Goal: Task Accomplishment & Management: Use online tool/utility

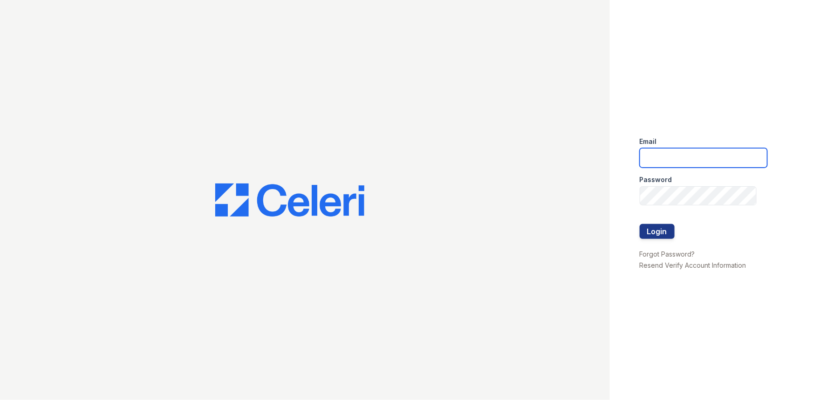
click at [682, 155] on input "email" at bounding box center [704, 158] width 128 height 20
type input "jacqueline.garcia@trinity-pm.com"
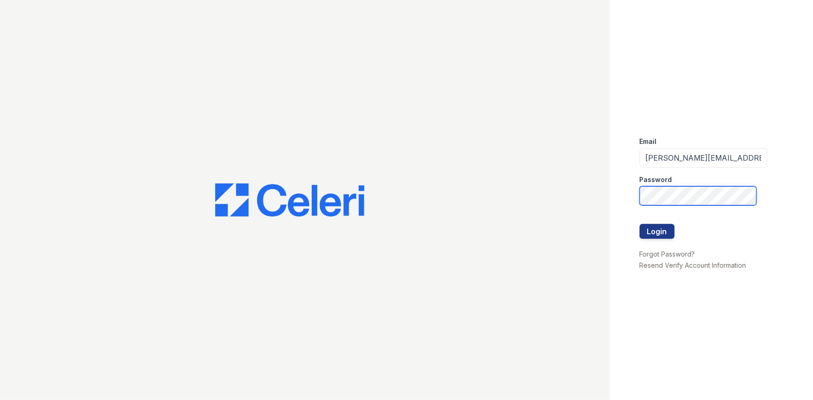
click at [640, 224] on button "Login" at bounding box center [657, 231] width 35 height 15
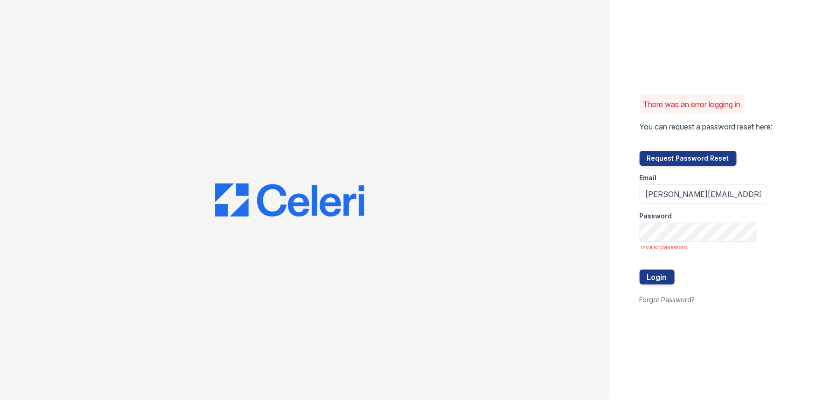
click at [700, 243] on form "Email jacqueline.garcia@trinity-pm.com Password invalid password Login" at bounding box center [704, 230] width 128 height 129
click at [698, 221] on div "Password" at bounding box center [704, 213] width 128 height 19
click at [640, 270] on button "Login" at bounding box center [657, 277] width 35 height 15
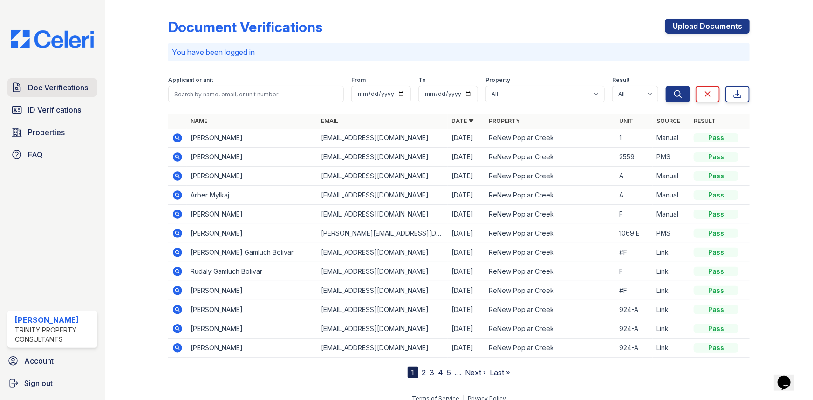
click at [66, 87] on span "Doc Verifications" at bounding box center [58, 87] width 60 height 11
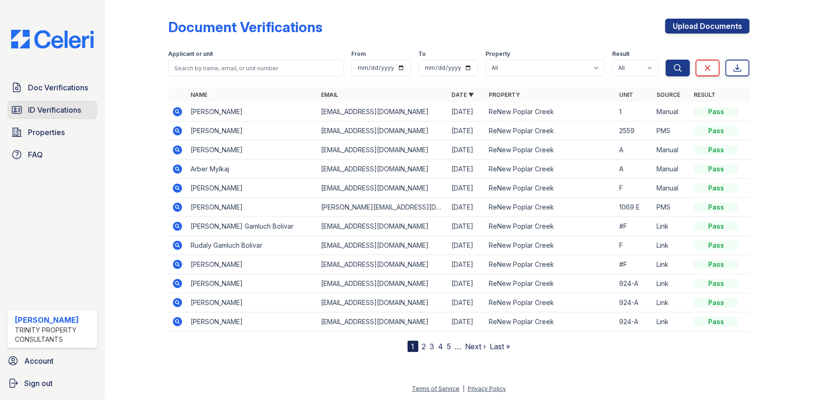
click at [69, 112] on span "ID Verifications" at bounding box center [54, 109] width 53 height 11
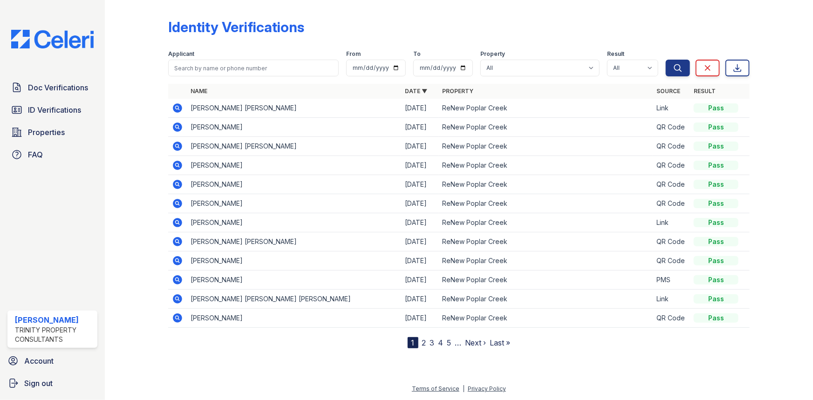
click at [176, 125] on icon at bounding box center [177, 127] width 11 height 11
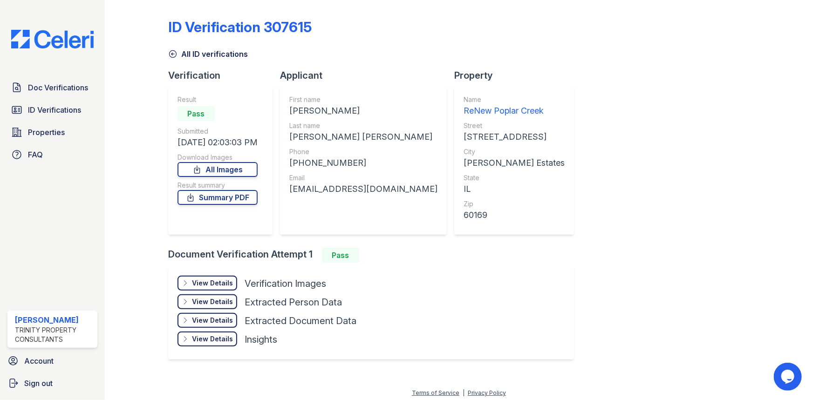
click at [228, 288] on div "View Details Details" at bounding box center [208, 283] width 60 height 15
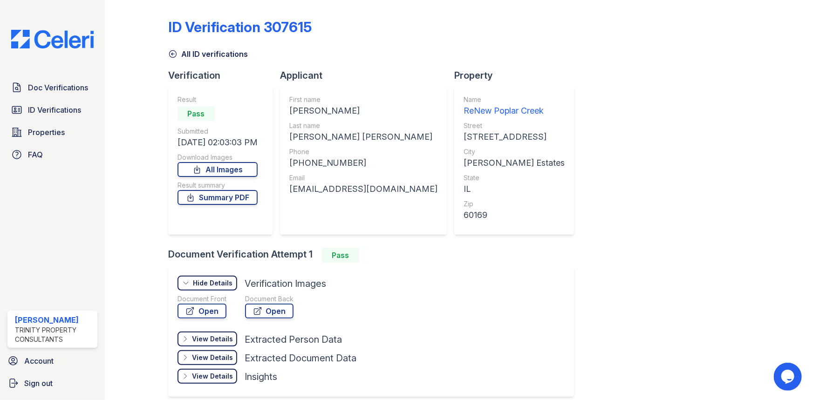
click at [726, 233] on div "ID Verification 307615 All ID verifications Verification Result Pass Submitted …" at bounding box center [459, 207] width 582 height 406
click at [56, 80] on link "Doc Verifications" at bounding box center [52, 87] width 90 height 19
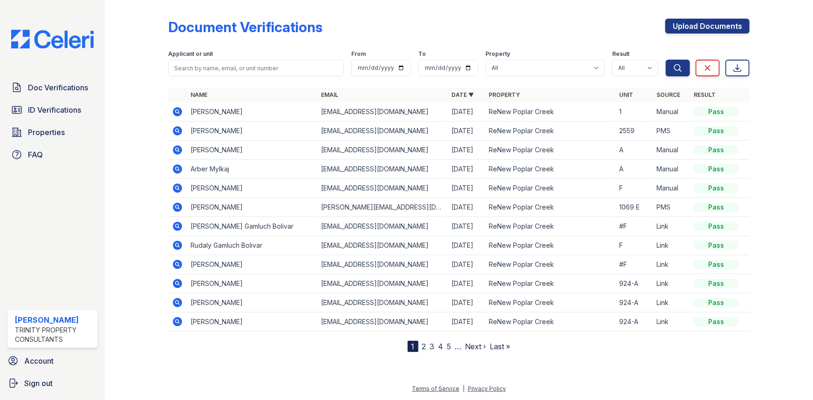
click at [181, 110] on icon at bounding box center [177, 111] width 9 height 9
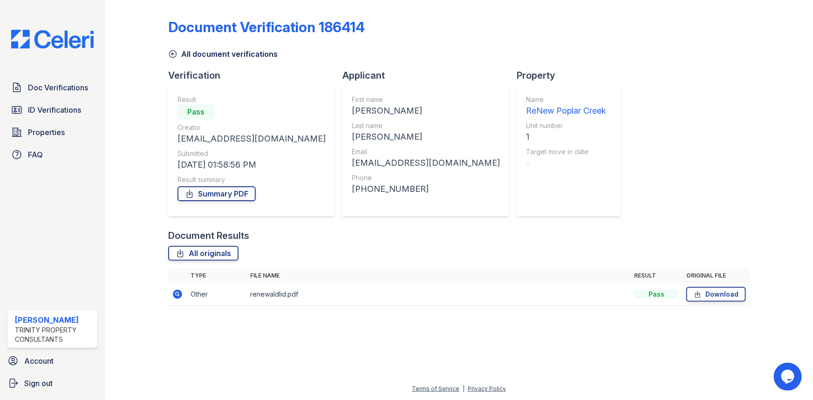
click at [172, 295] on icon at bounding box center [177, 294] width 11 height 11
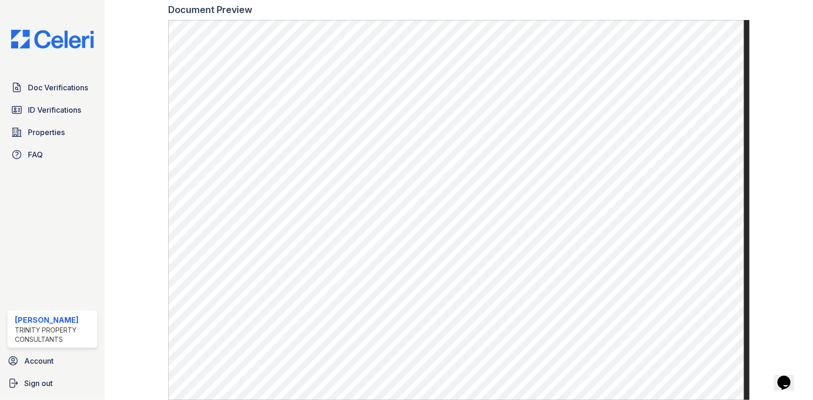
scroll to position [296, 0]
click at [60, 107] on span "ID Verifications" at bounding box center [54, 109] width 53 height 11
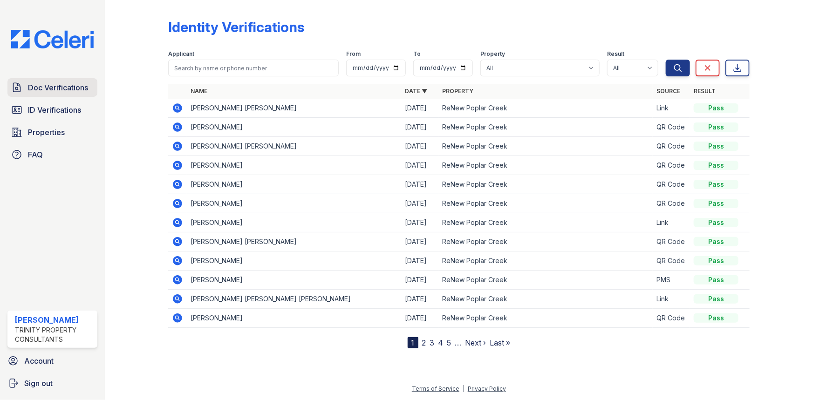
drag, startPoint x: 52, startPoint y: 88, endPoint x: 60, endPoint y: 89, distance: 8.0
click at [51, 88] on span "Doc Verifications" at bounding box center [58, 87] width 60 height 11
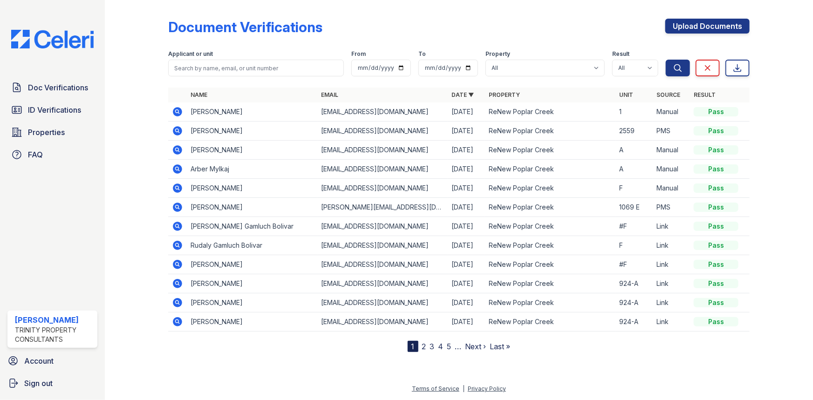
click at [173, 111] on icon at bounding box center [177, 111] width 9 height 9
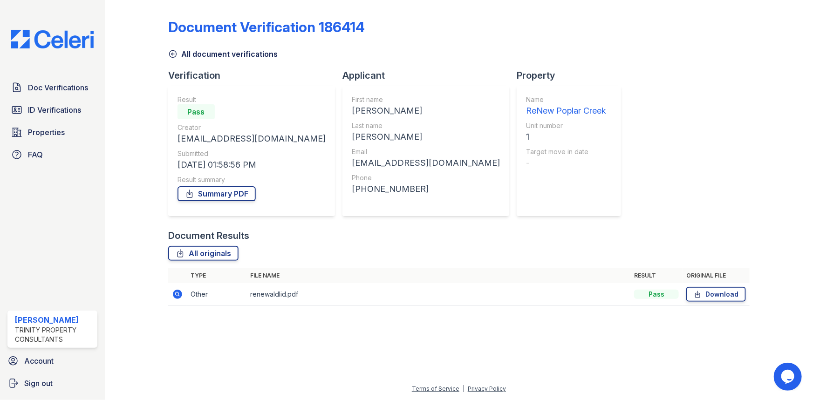
click at [175, 300] on td at bounding box center [177, 294] width 19 height 23
click at [175, 297] on icon at bounding box center [177, 294] width 9 height 9
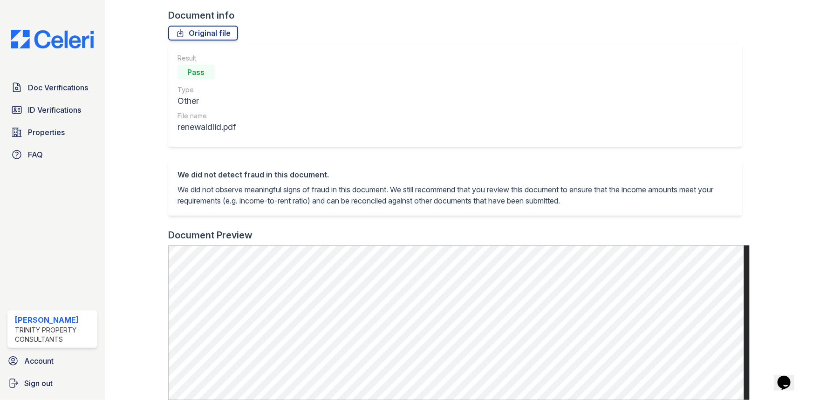
scroll to position [254, 0]
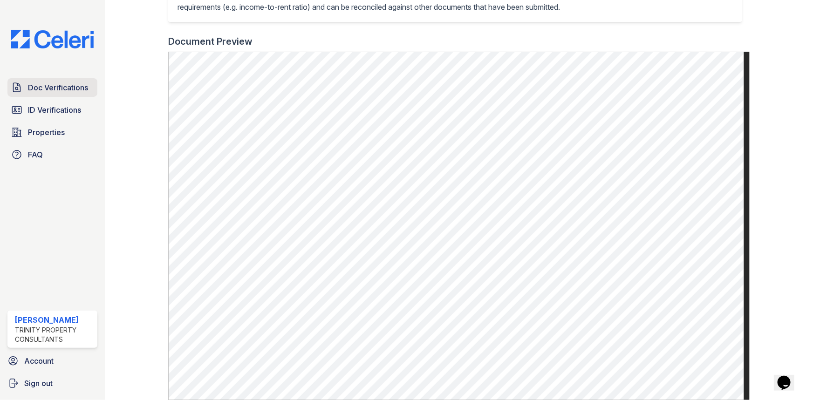
click at [51, 89] on span "Doc Verifications" at bounding box center [58, 87] width 60 height 11
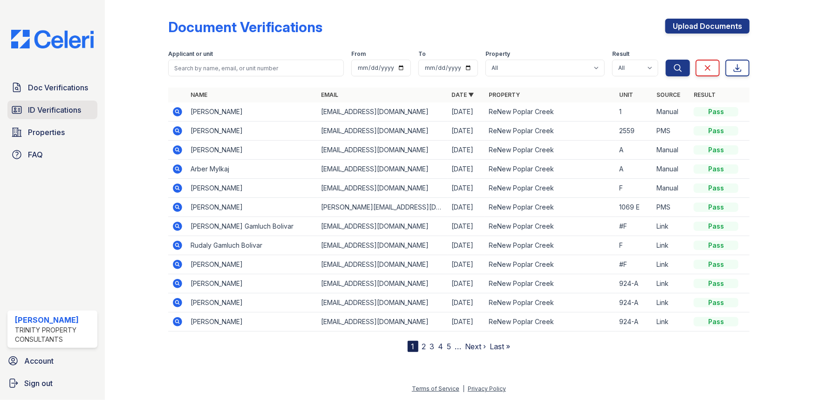
click at [58, 112] on span "ID Verifications" at bounding box center [54, 109] width 53 height 11
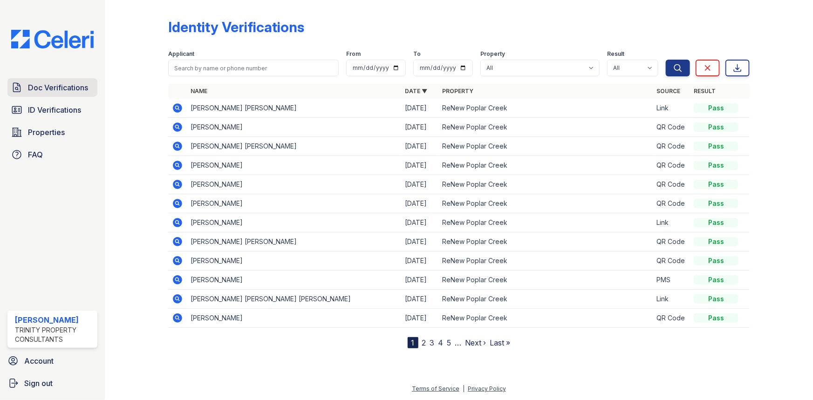
click at [60, 81] on link "Doc Verifications" at bounding box center [52, 87] width 90 height 19
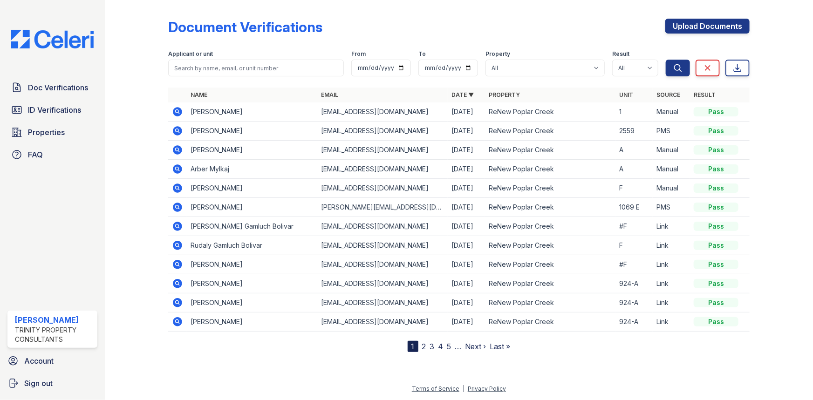
click at [177, 113] on icon at bounding box center [177, 111] width 11 height 11
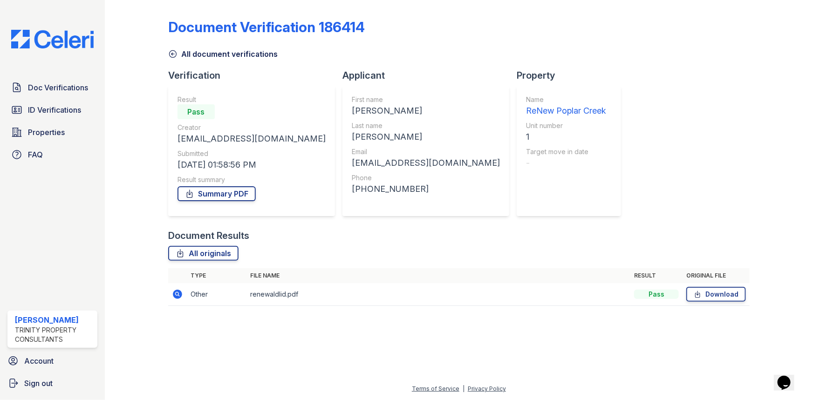
click at [180, 290] on icon at bounding box center [177, 294] width 11 height 11
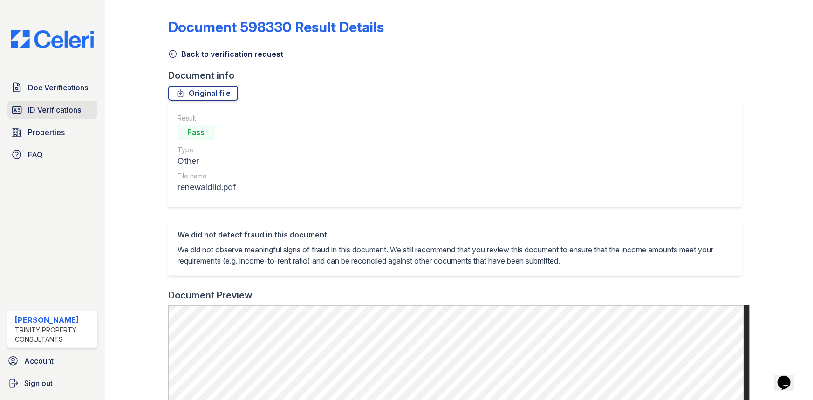
click at [52, 109] on span "ID Verifications" at bounding box center [54, 109] width 53 height 11
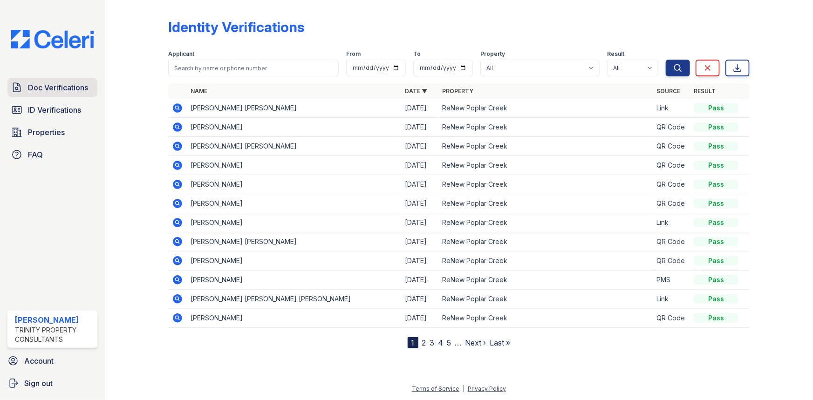
click at [61, 88] on span "Doc Verifications" at bounding box center [58, 87] width 60 height 11
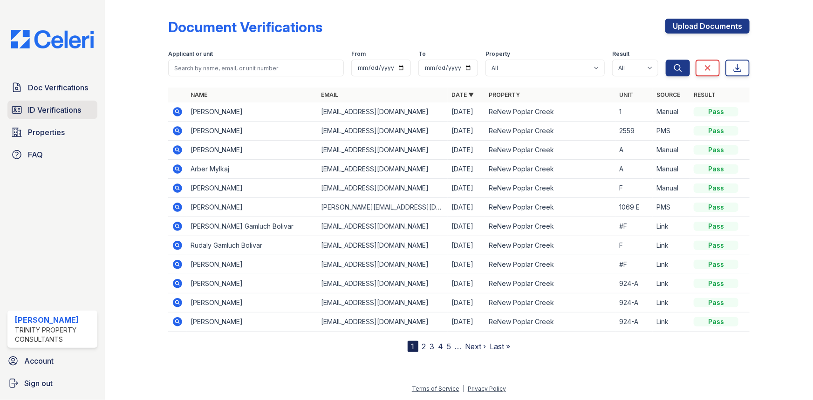
click at [34, 117] on link "ID Verifications" at bounding box center [52, 110] width 90 height 19
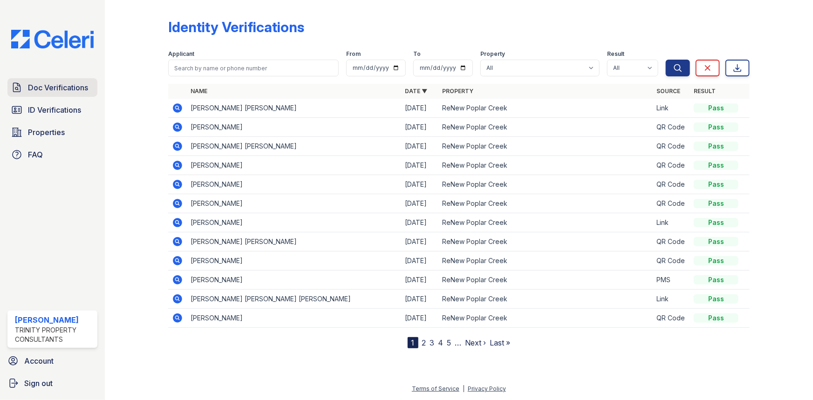
click at [37, 85] on span "Doc Verifications" at bounding box center [58, 87] width 60 height 11
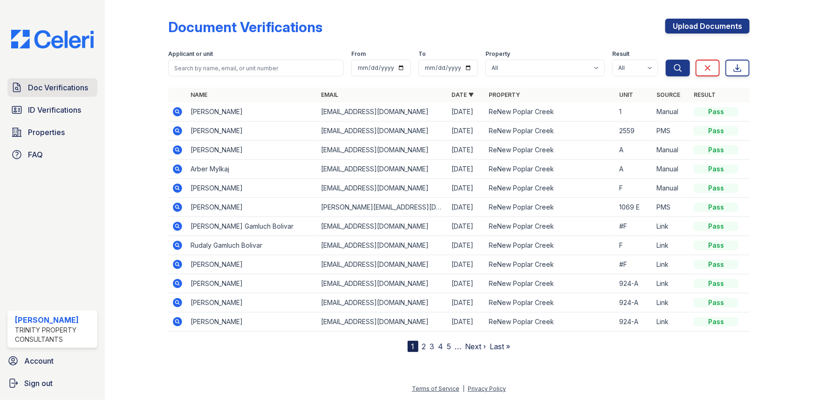
click at [54, 92] on span "Doc Verifications" at bounding box center [58, 87] width 60 height 11
click at [47, 100] on div "Doc Verifications ID Verifications Properties FAQ" at bounding box center [52, 121] width 97 height 86
click at [49, 110] on span "ID Verifications" at bounding box center [54, 109] width 53 height 11
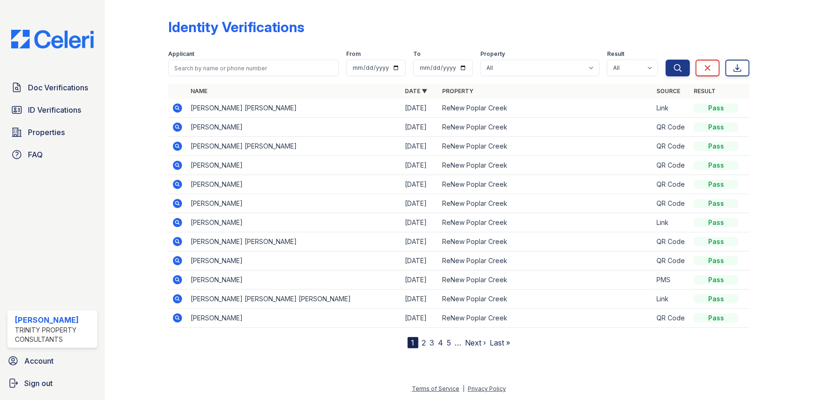
click at [176, 143] on icon at bounding box center [177, 146] width 9 height 9
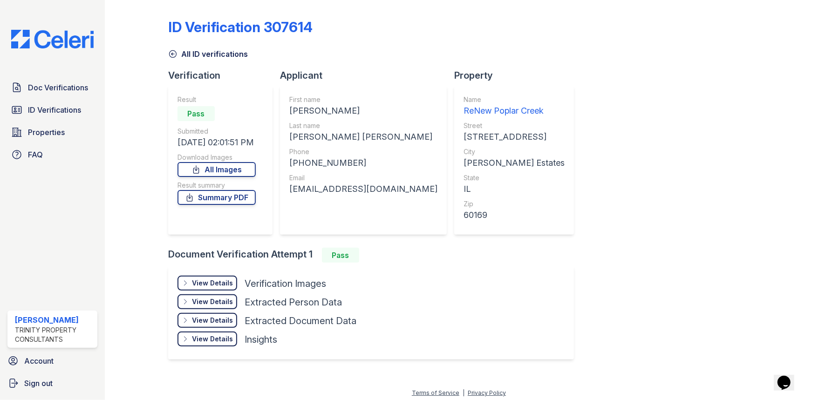
click at [214, 282] on div "View Details" at bounding box center [212, 283] width 41 height 9
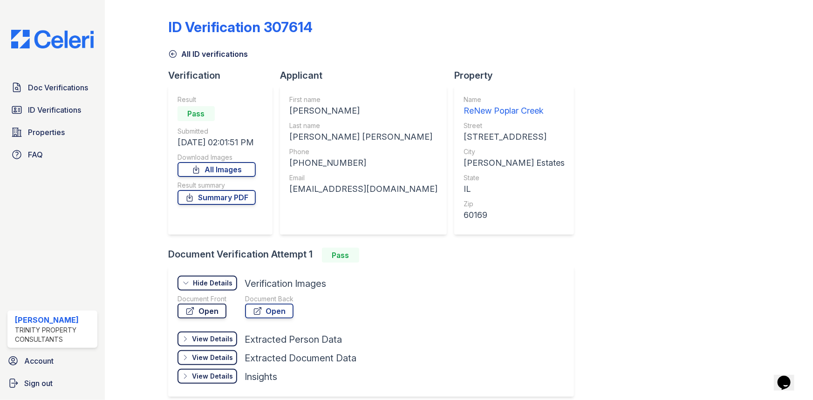
click at [204, 312] on link "Open" at bounding box center [202, 311] width 49 height 15
click at [271, 311] on link "Open" at bounding box center [269, 311] width 48 height 15
click at [227, 199] on link "Summary PDF" at bounding box center [217, 197] width 78 height 15
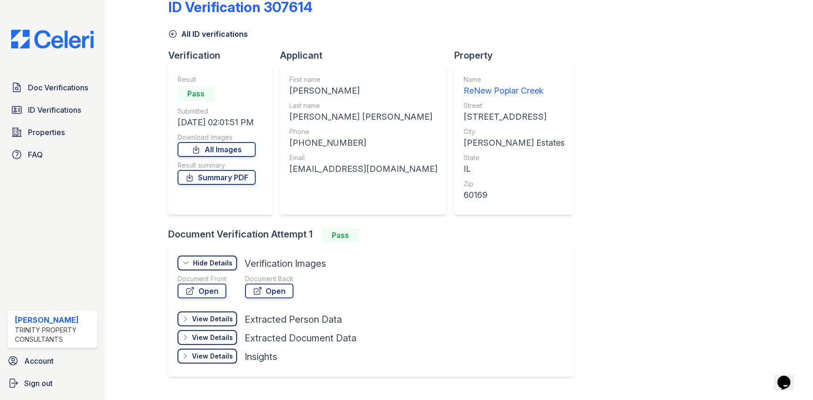
scroll to position [41, 0]
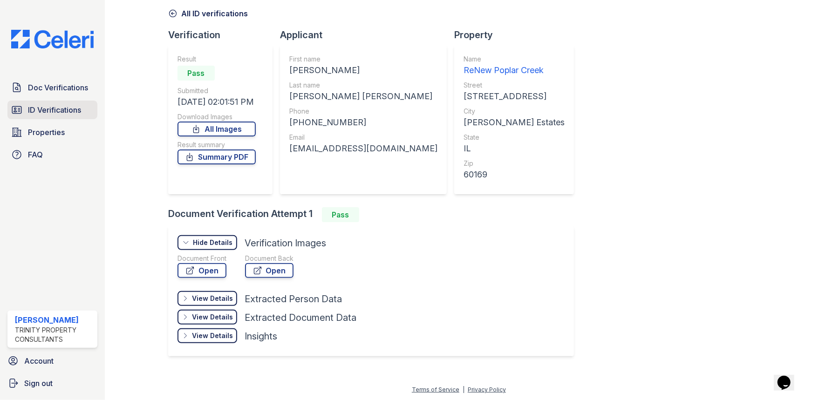
click at [48, 109] on span "ID Verifications" at bounding box center [54, 109] width 53 height 11
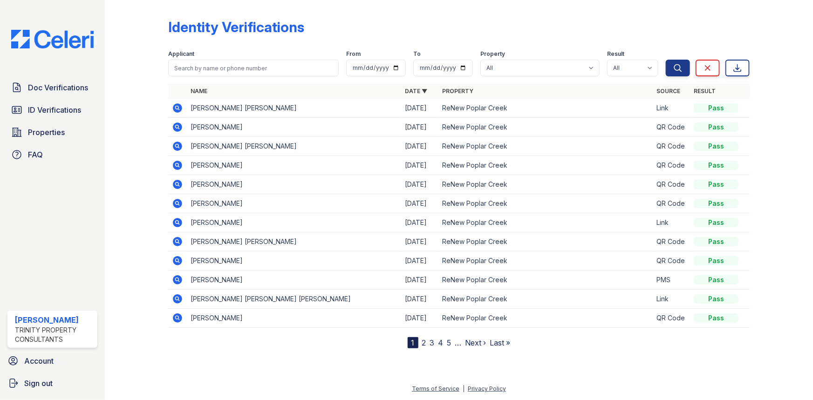
click at [179, 129] on icon at bounding box center [177, 127] width 11 height 11
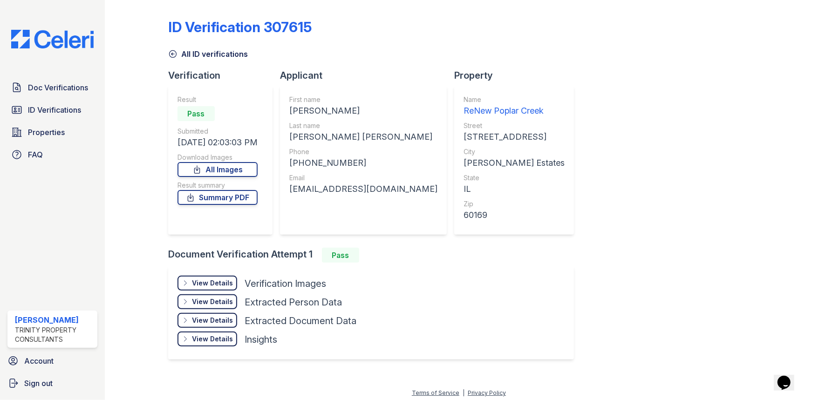
click at [225, 289] on div "View Details Details" at bounding box center [208, 283] width 60 height 15
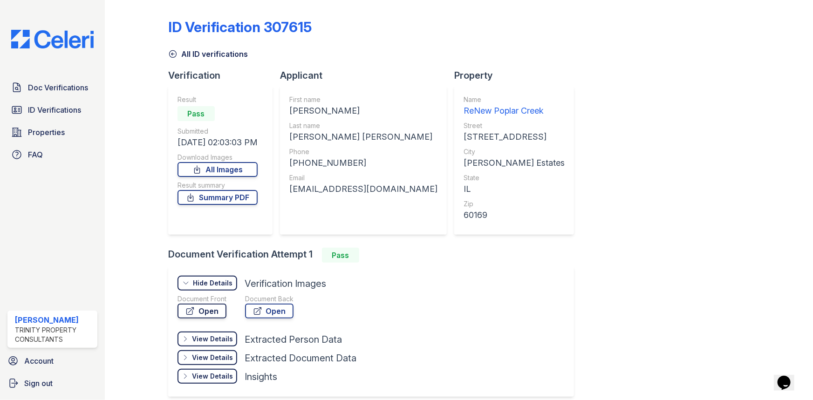
click at [217, 309] on link "Open" at bounding box center [202, 311] width 49 height 15
click at [275, 308] on link "Open" at bounding box center [269, 311] width 48 height 15
click at [214, 199] on link "Summary PDF" at bounding box center [218, 197] width 80 height 15
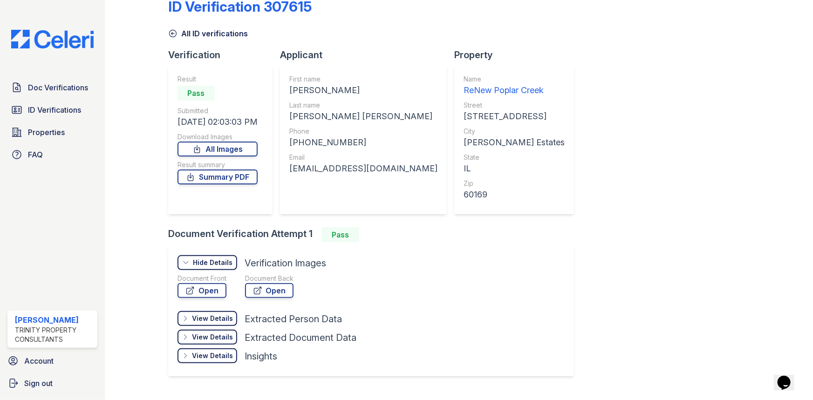
scroll to position [41, 0]
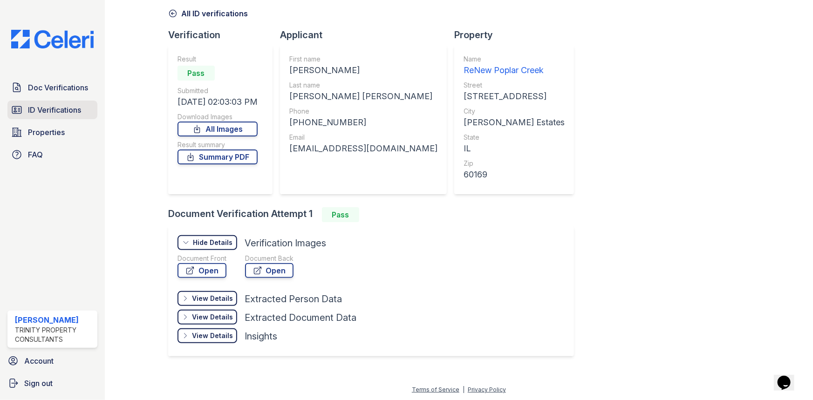
click at [62, 107] on span "ID Verifications" at bounding box center [54, 109] width 53 height 11
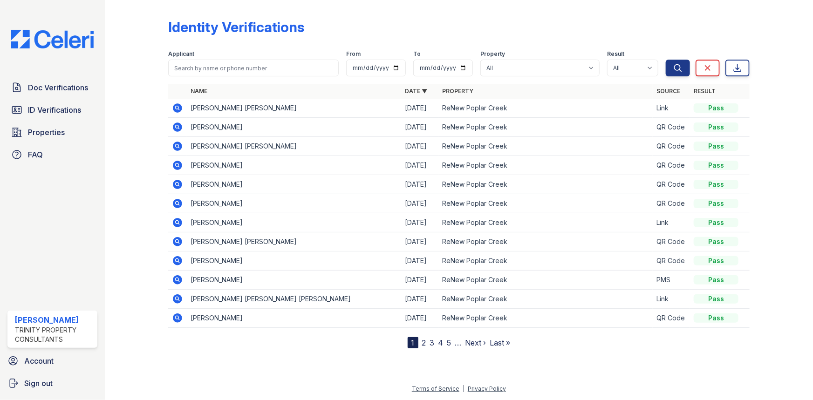
click at [178, 104] on icon at bounding box center [177, 107] width 9 height 9
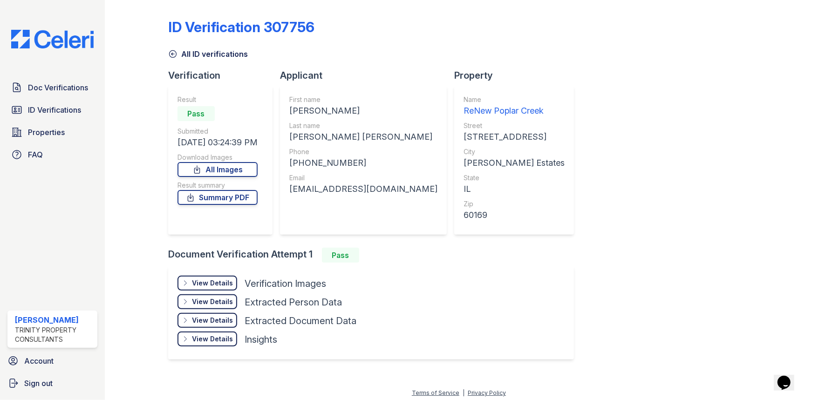
click at [230, 285] on div "View Details" at bounding box center [212, 283] width 41 height 9
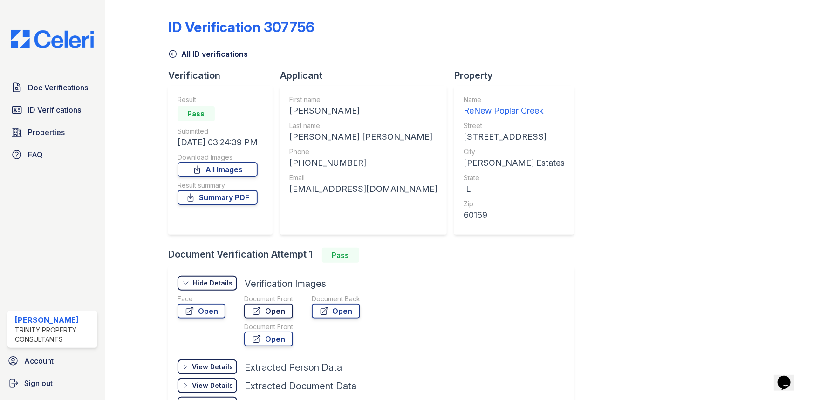
click at [269, 312] on link "Open" at bounding box center [268, 311] width 49 height 15
click at [345, 309] on link "Open" at bounding box center [336, 311] width 48 height 15
click at [241, 201] on link "Summary PDF" at bounding box center [218, 197] width 80 height 15
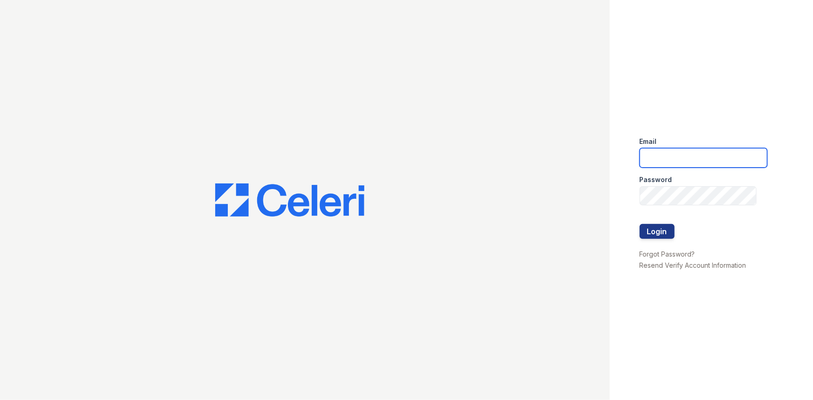
click at [675, 163] on input "email" at bounding box center [704, 158] width 128 height 20
type input "[PERSON_NAME][EMAIL_ADDRESS][PERSON_NAME][DOMAIN_NAME]"
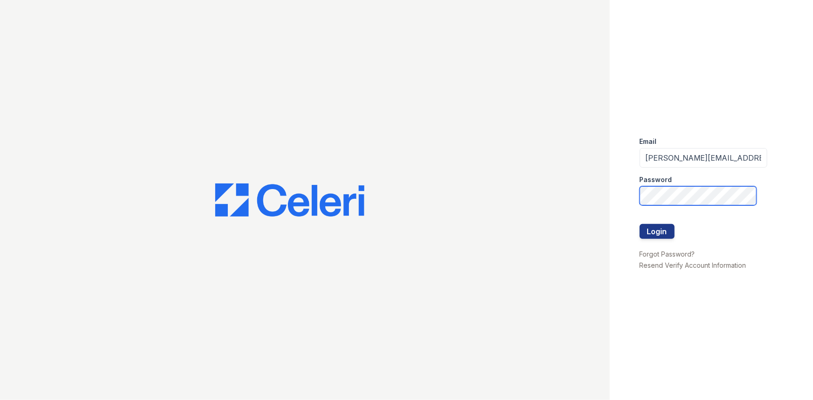
click at [640, 224] on button "Login" at bounding box center [657, 231] width 35 height 15
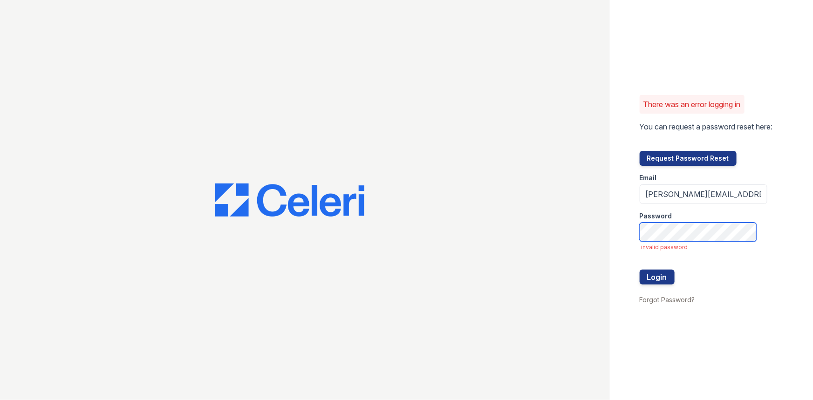
click at [640, 270] on button "Login" at bounding box center [657, 277] width 35 height 15
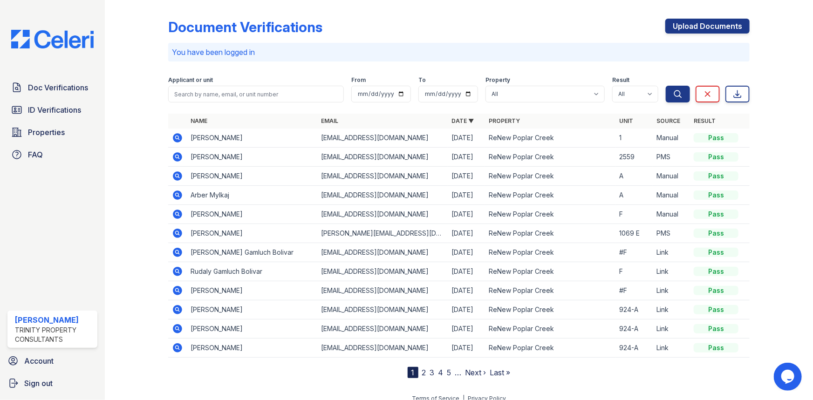
click at [178, 138] on icon at bounding box center [177, 137] width 11 height 11
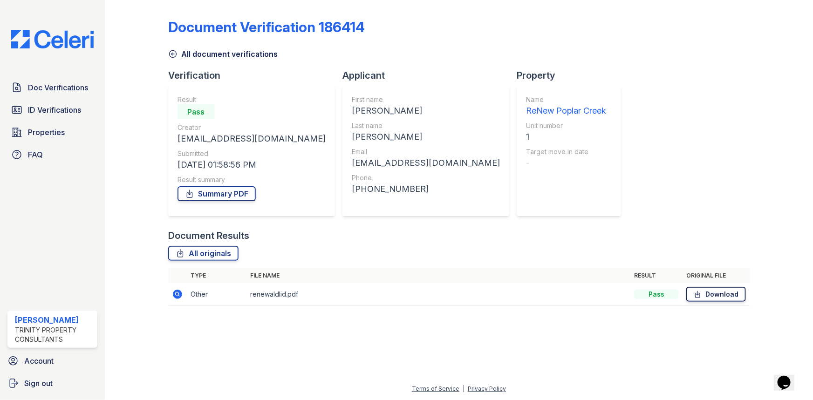
click at [720, 297] on link "Download" at bounding box center [717, 294] width 60 height 15
click at [218, 194] on link "Summary PDF" at bounding box center [217, 193] width 78 height 15
click at [601, 36] on div "Document Verification 186414" at bounding box center [459, 31] width 582 height 24
